Goal: Information Seeking & Learning: Learn about a topic

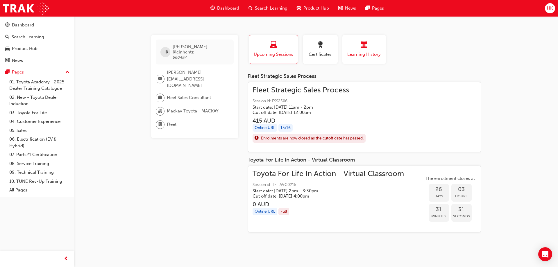
click at [366, 46] on span "calendar-icon" at bounding box center [364, 45] width 7 height 8
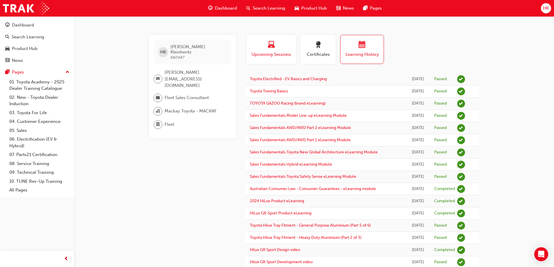
click at [274, 47] on span "laptop-icon" at bounding box center [271, 45] width 7 height 8
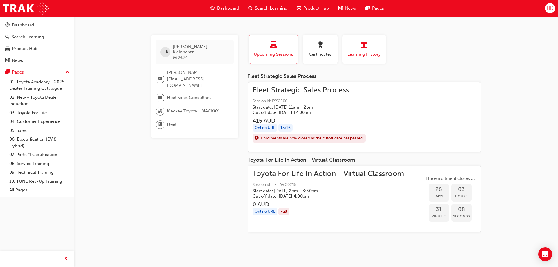
click at [367, 42] on span "calendar-icon" at bounding box center [364, 45] width 7 height 8
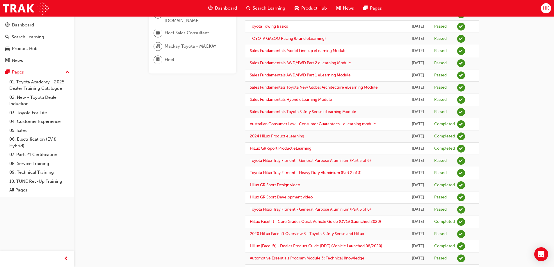
scroll to position [116, 0]
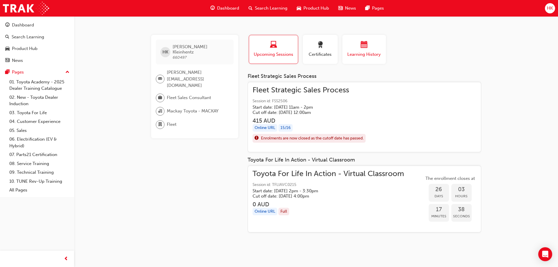
click at [363, 49] on span "calendar-icon" at bounding box center [364, 45] width 7 height 8
click at [365, 46] on span "calendar-icon" at bounding box center [364, 45] width 7 height 8
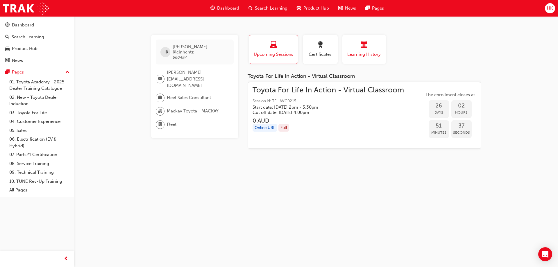
click at [365, 45] on span "calendar-icon" at bounding box center [364, 45] width 7 height 8
click at [327, 50] on div "Certificates" at bounding box center [320, 49] width 26 height 17
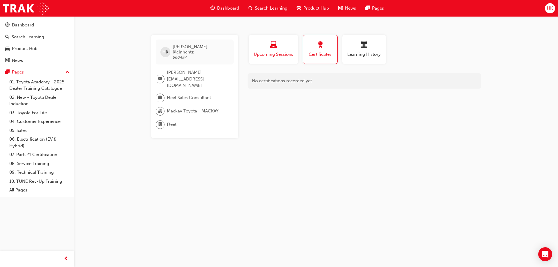
click at [276, 48] on span "laptop-icon" at bounding box center [273, 45] width 7 height 8
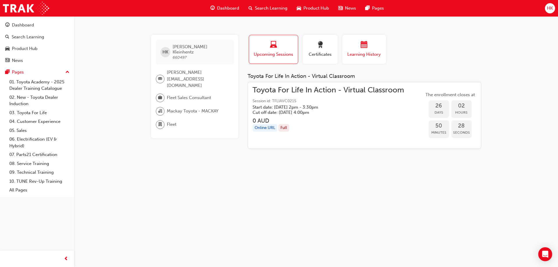
click at [368, 48] on div "button" at bounding box center [364, 45] width 35 height 9
click at [363, 41] on span "calendar-icon" at bounding box center [364, 45] width 7 height 8
click at [362, 44] on span "calendar-icon" at bounding box center [364, 45] width 7 height 8
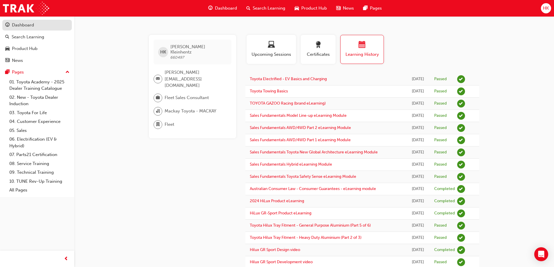
click at [20, 26] on div "Dashboard" at bounding box center [23, 25] width 22 height 7
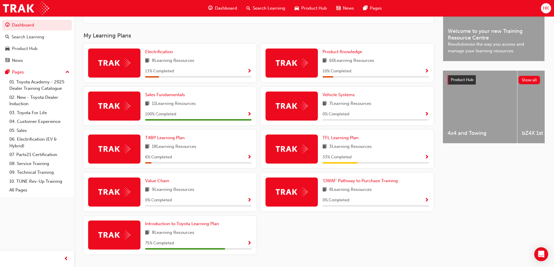
scroll to position [192, 0]
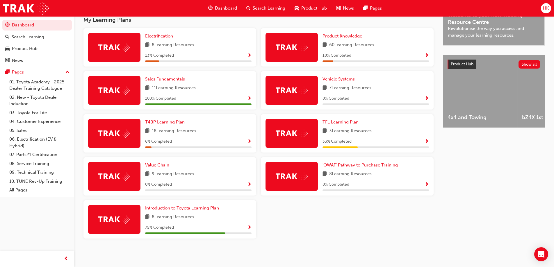
click at [196, 210] on span "Introduction to Toyota Learning Plan" at bounding box center [182, 208] width 74 height 5
click at [187, 208] on span "Introduction to Toyota Learning Plan" at bounding box center [182, 208] width 74 height 5
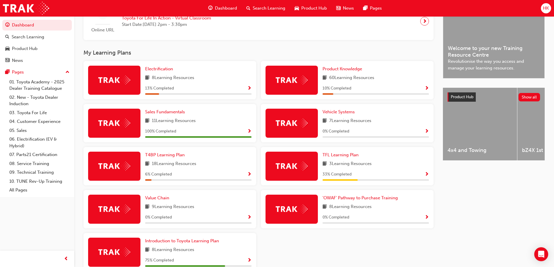
scroll to position [174, 0]
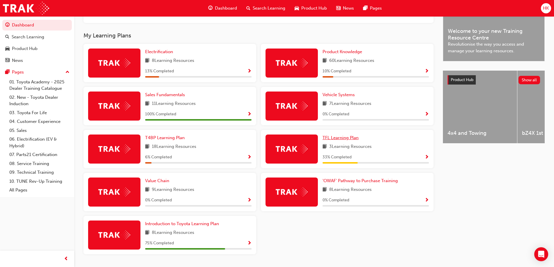
click at [347, 140] on span "TFL Learning Plan" at bounding box center [340, 137] width 36 height 5
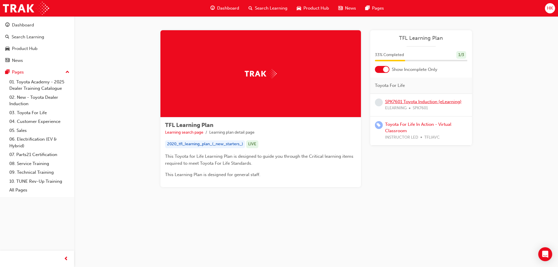
click at [418, 103] on link "SPK7601 Toyota Induction (eLearning)" at bounding box center [423, 101] width 76 height 5
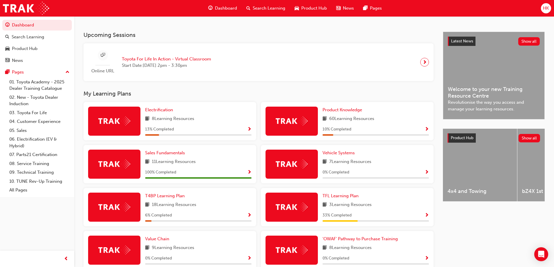
scroll to position [145, 0]
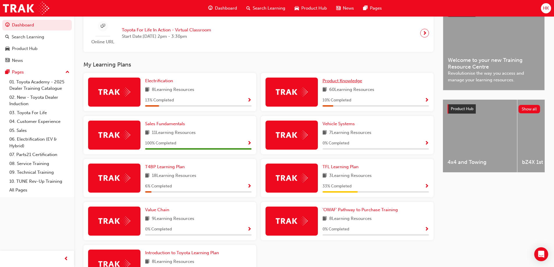
click at [356, 83] on span "Product Knowledge" at bounding box center [342, 80] width 40 height 5
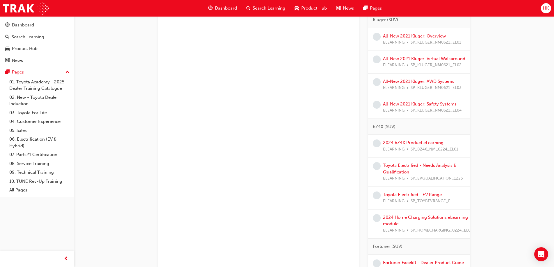
scroll to position [698, 0]
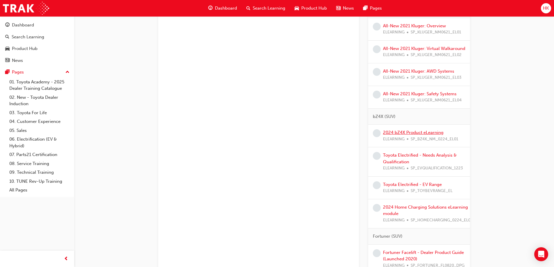
click at [418, 135] on link "2024 bZ4X Product eLearning" at bounding box center [413, 132] width 60 height 5
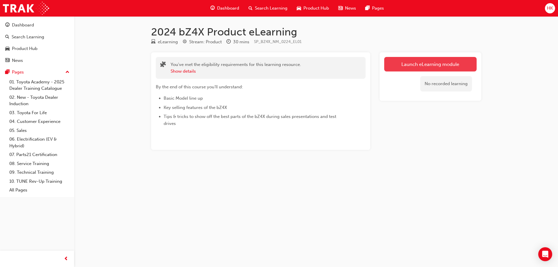
click at [436, 63] on link "Launch eLearning module" at bounding box center [430, 64] width 92 height 15
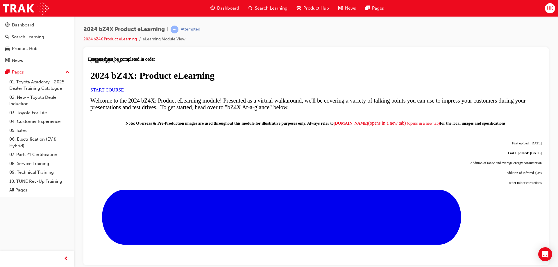
scroll to position [87, 0]
click at [124, 88] on link "START COURSE" at bounding box center [106, 89] width 33 height 5
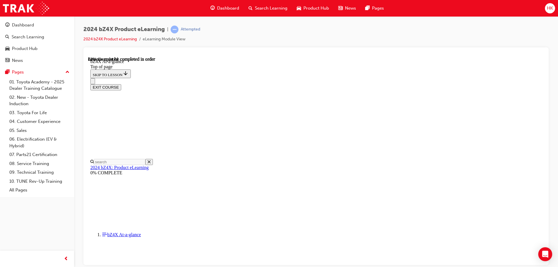
scroll to position [858, 0]
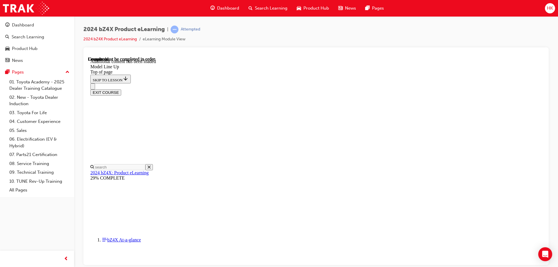
scroll to position [1149, 0]
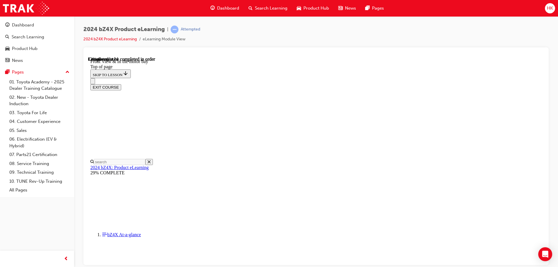
scroll to position [134, 0]
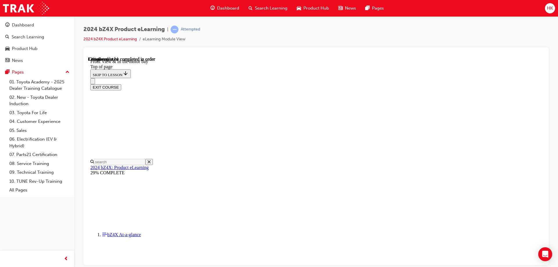
scroll to position [58, 0]
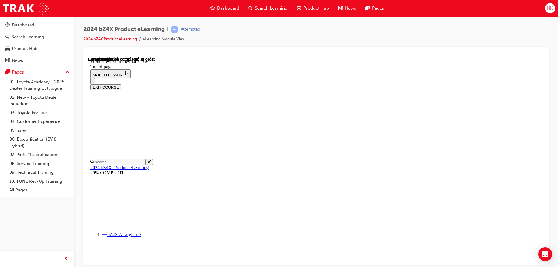
scroll to position [396, 0]
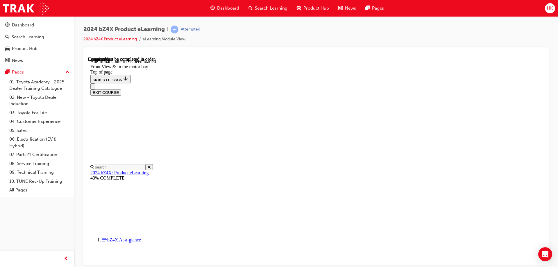
scroll to position [1012, 0]
drag, startPoint x: 295, startPoint y: 153, endPoint x: 403, endPoint y: 152, distance: 107.9
drag, startPoint x: 300, startPoint y: 129, endPoint x: 404, endPoint y: 130, distance: 104.1
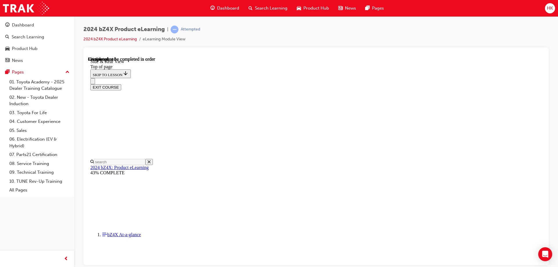
scroll to position [192, 0]
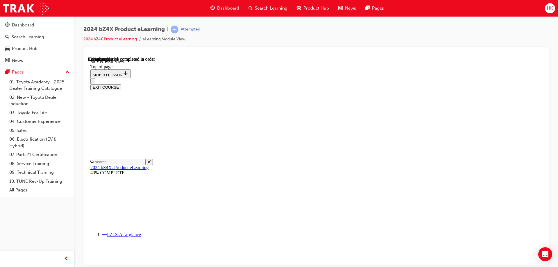
scroll to position [162, 0]
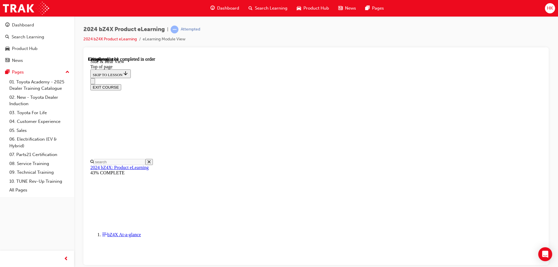
scroll to position [191, 0]
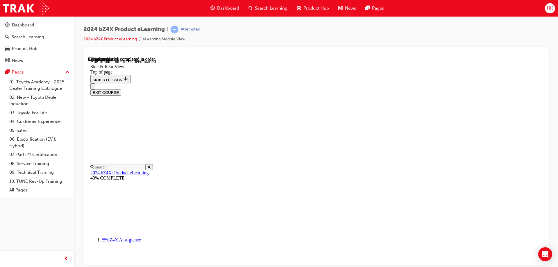
scroll to position [1000, 0]
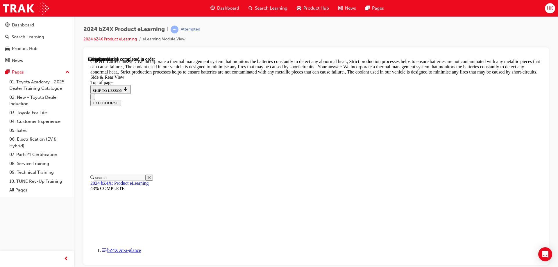
scroll to position [1489, 0]
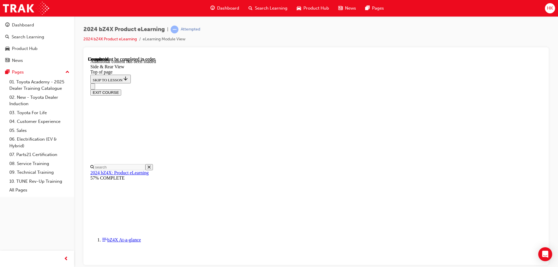
scroll to position [1915, 0]
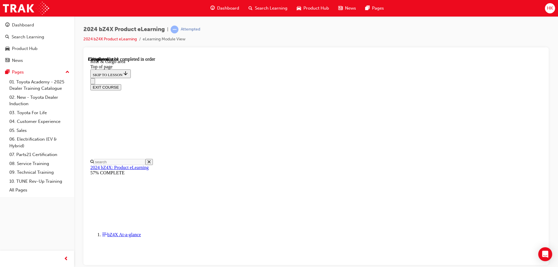
scroll to position [192, 0]
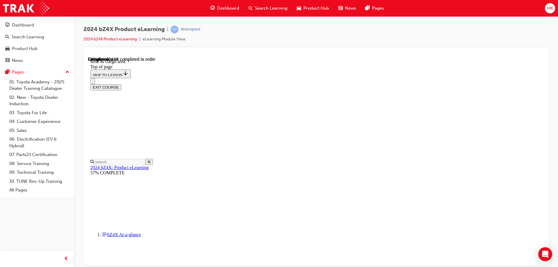
scroll to position [453, 0]
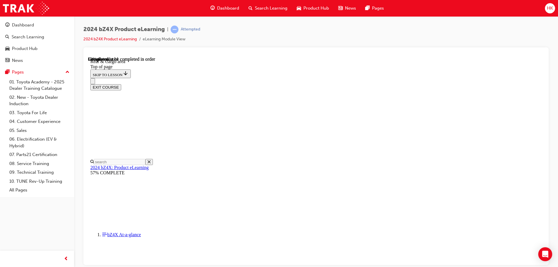
scroll to position [20, 0]
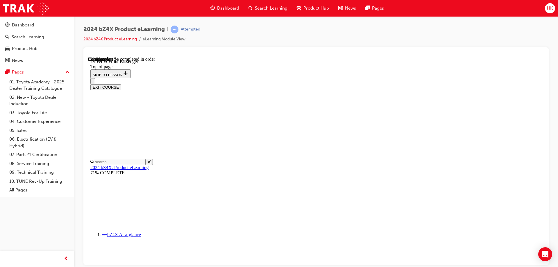
scroll to position [0, 0]
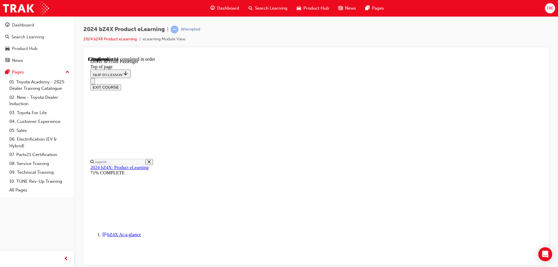
scroll to position [0, 0]
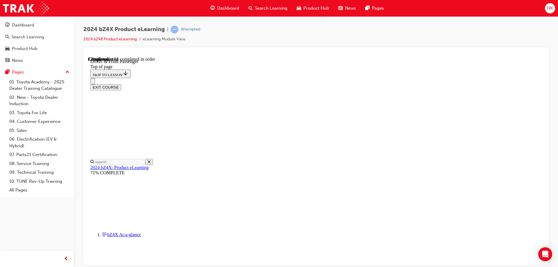
scroll to position [104, 0]
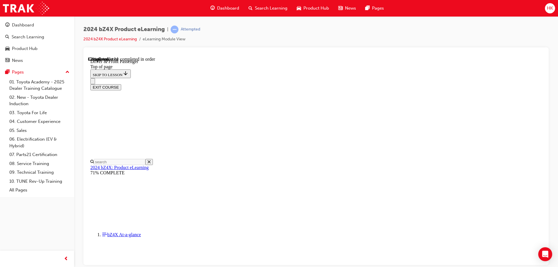
scroll to position [780, 0]
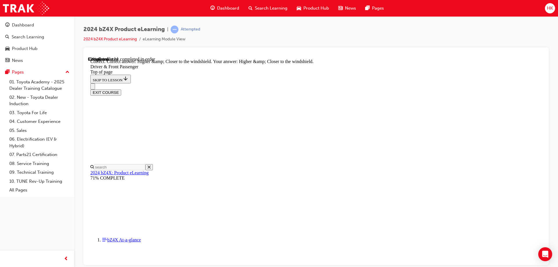
scroll to position [1457, 0]
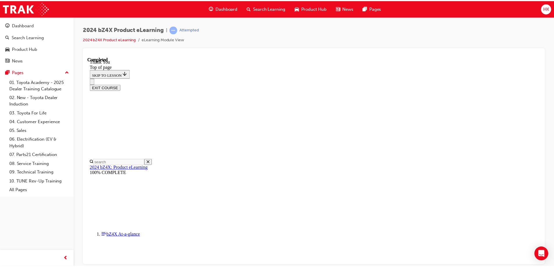
scroll to position [0, 0]
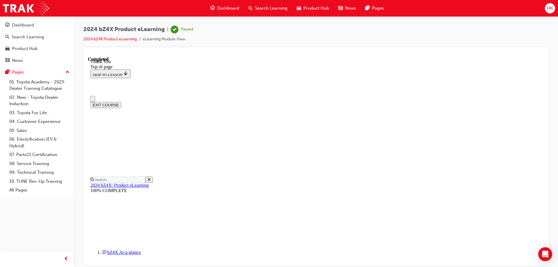
click at [551, 7] on span "HK" at bounding box center [550, 8] width 6 height 7
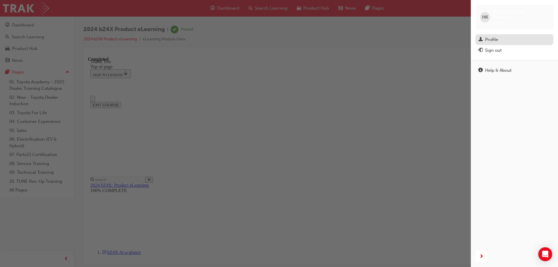
click at [492, 36] on div "Profile" at bounding box center [491, 39] width 13 height 7
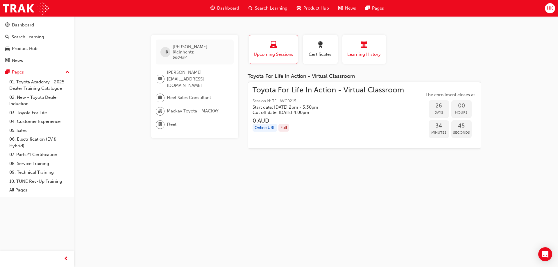
click at [362, 48] on span "calendar-icon" at bounding box center [364, 45] width 7 height 8
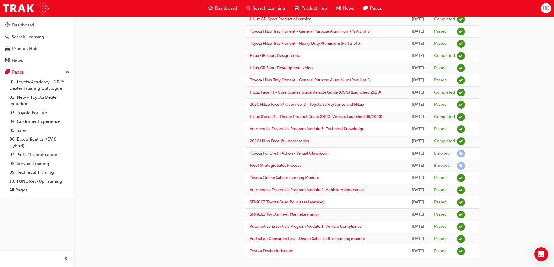
scroll to position [211, 0]
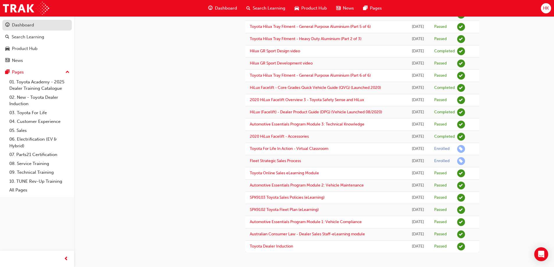
click at [24, 24] on div "Dashboard" at bounding box center [23, 25] width 22 height 7
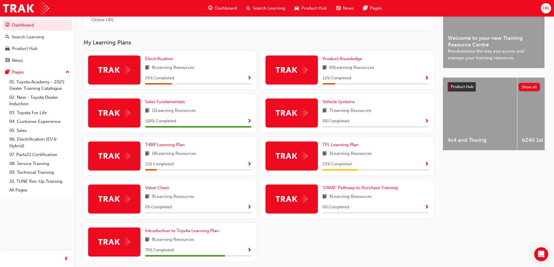
scroll to position [192, 0]
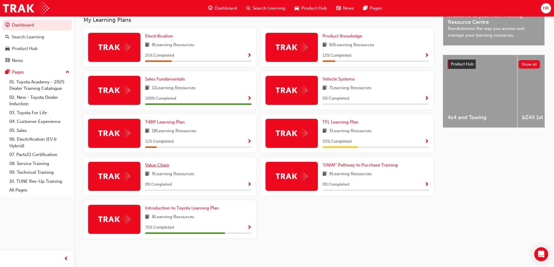
click at [157, 166] on span "Value Chain" at bounding box center [157, 165] width 24 height 5
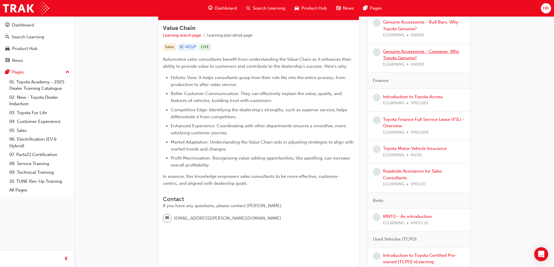
scroll to position [91, 0]
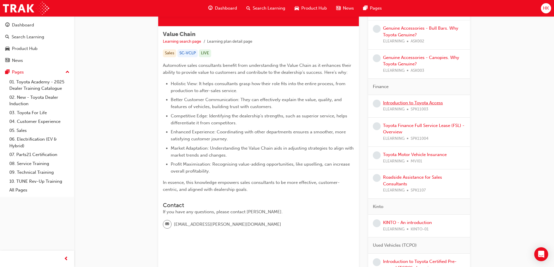
click at [397, 102] on link "Introduction to Toyota Access" at bounding box center [413, 102] width 60 height 5
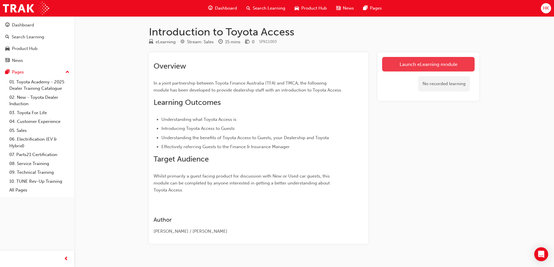
click at [433, 66] on link "Launch eLearning module" at bounding box center [428, 64] width 92 height 15
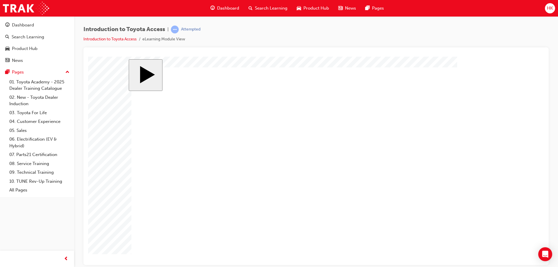
click at [100, 198] on body ".cls-1-6YdYWvMiVKq { fill: rgba(255, 255, 255, 1) } ​Home​ slide: Menu Click th…" at bounding box center [316, 160] width 456 height 208
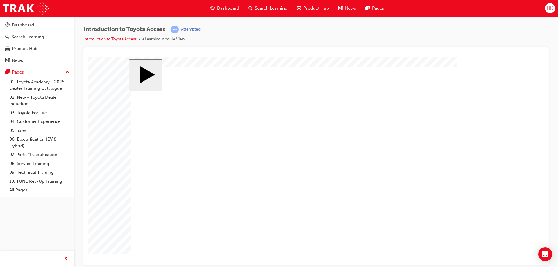
click at [552, 9] on span "HK" at bounding box center [550, 8] width 6 height 7
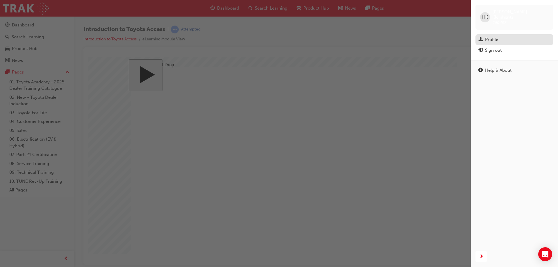
click at [490, 36] on div "Profile" at bounding box center [491, 39] width 13 height 7
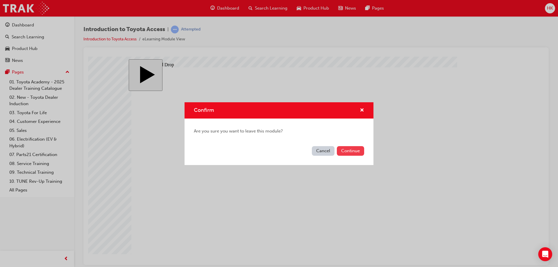
click at [347, 151] on button "Continue" at bounding box center [350, 151] width 27 height 10
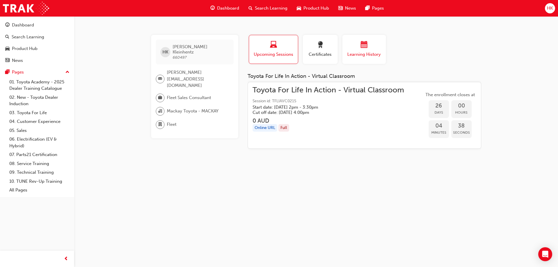
click at [365, 47] on span "calendar-icon" at bounding box center [364, 45] width 7 height 8
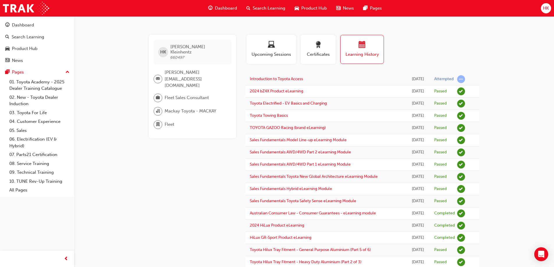
click at [113, 83] on div "[PERSON_NAME] Kleinhentz 660497 [PERSON_NAME][EMAIL_ADDRESS][DOMAIN_NAME] Fleet…" at bounding box center [277, 245] width 554 height 490
